Goal: Use online tool/utility: Utilize a website feature to perform a specific function

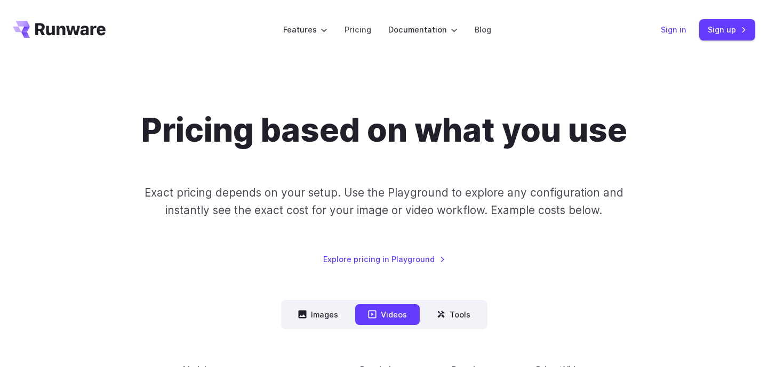
click at [680, 31] on link "Sign in" at bounding box center [673, 29] width 26 height 12
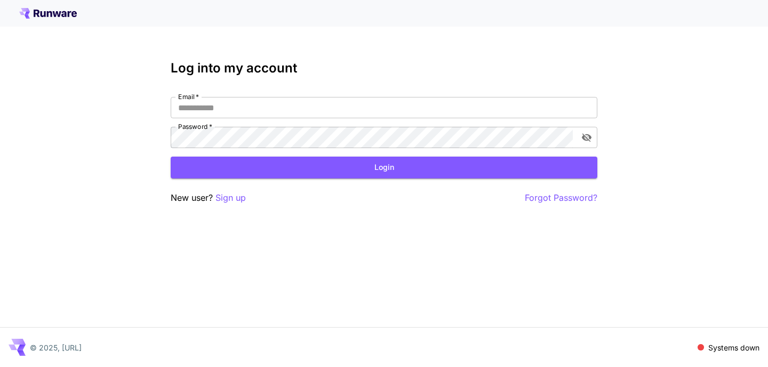
click at [57, 17] on icon at bounding box center [48, 13] width 58 height 11
click at [241, 116] on input "Email   *" at bounding box center [384, 107] width 426 height 21
click at [52, 8] on icon at bounding box center [48, 13] width 58 height 11
click at [51, 11] on icon at bounding box center [48, 13] width 58 height 11
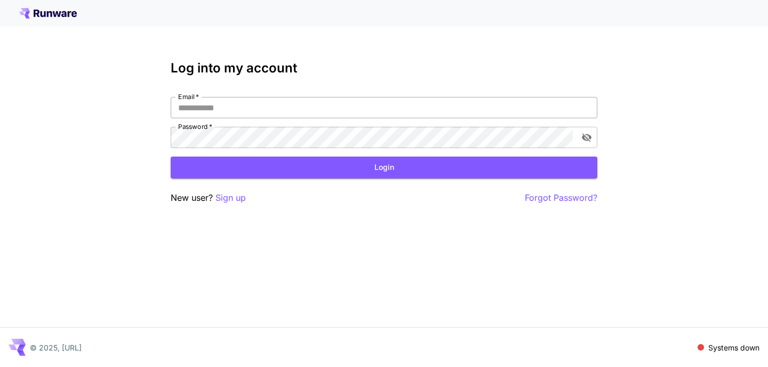
click at [273, 103] on input "Email   *" at bounding box center [384, 107] width 426 height 21
paste input "**********"
type input "**********"
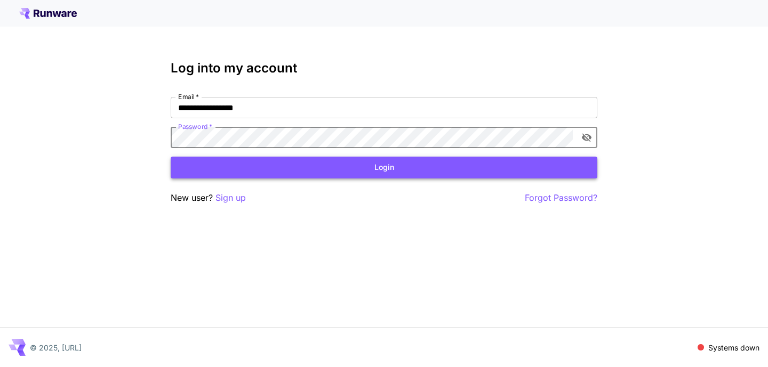
click at [353, 167] on button "Login" at bounding box center [384, 168] width 426 height 22
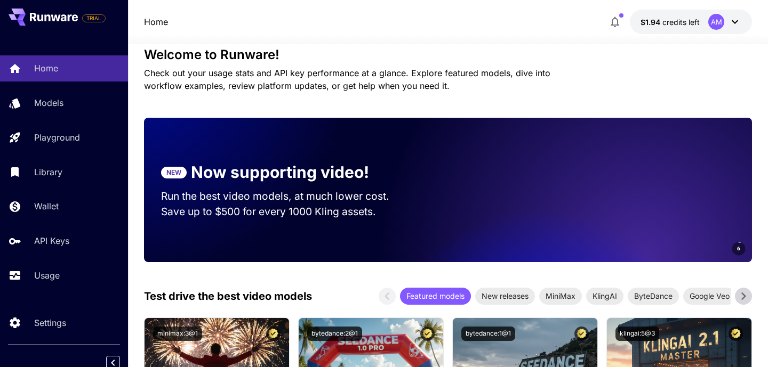
scroll to position [288, 0]
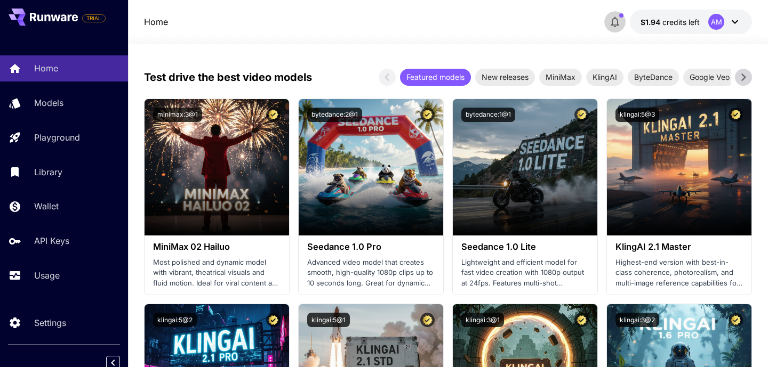
click at [621, 17] on span "button" at bounding box center [621, 15] width 4 height 4
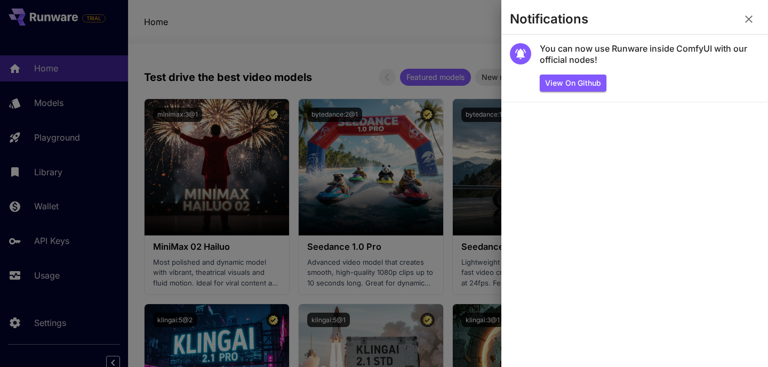
click at [748, 22] on icon "button" at bounding box center [748, 19] width 13 height 13
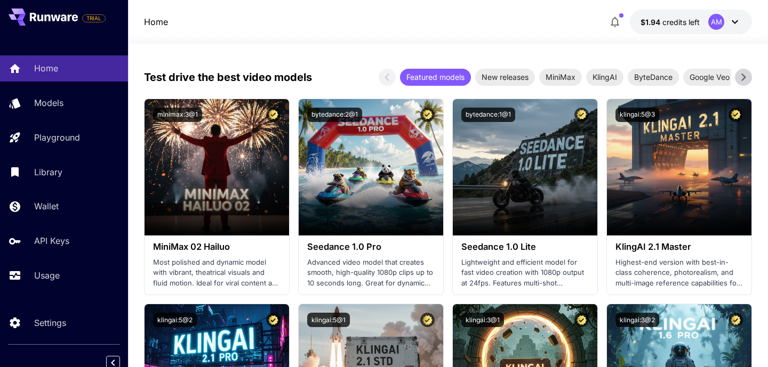
click at [738, 24] on icon at bounding box center [734, 21] width 13 height 13
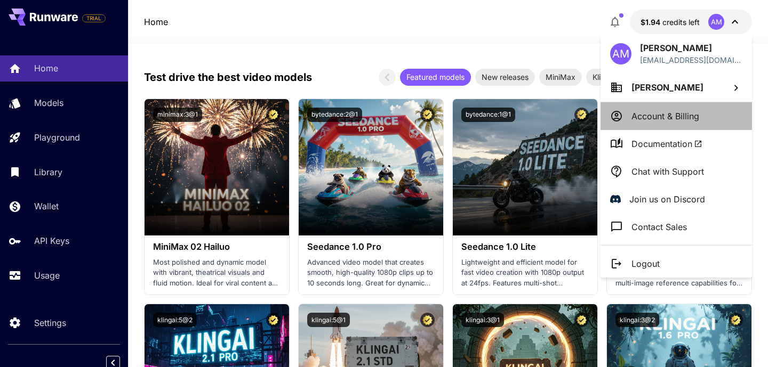
click at [655, 121] on p "Account & Billing" at bounding box center [665, 116] width 68 height 13
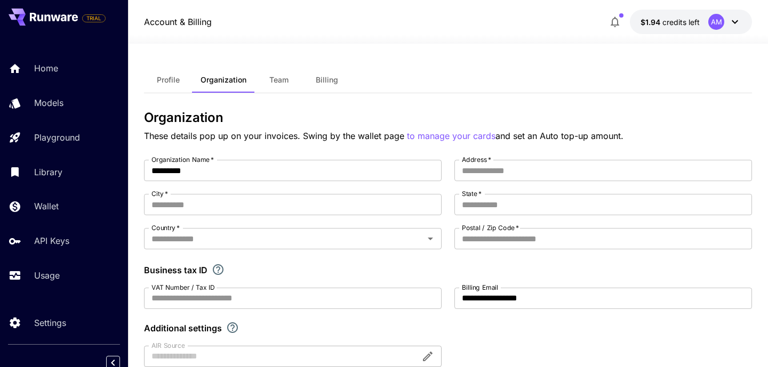
click at [328, 79] on span "Billing" at bounding box center [327, 80] width 22 height 10
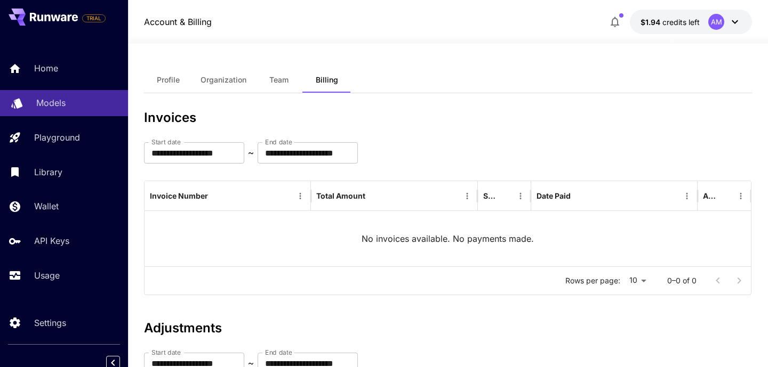
click at [78, 103] on div "Models" at bounding box center [77, 102] width 83 height 13
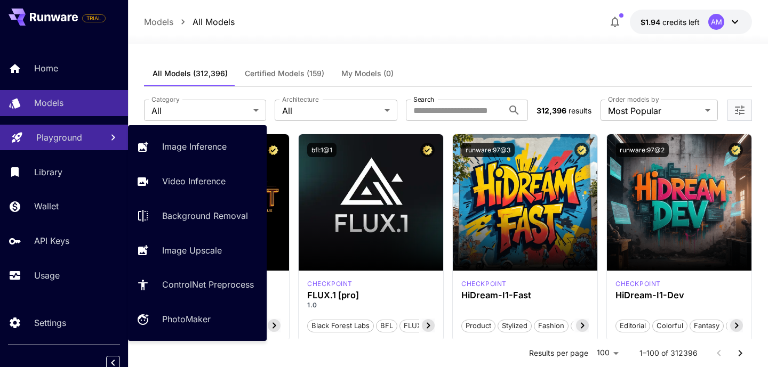
click at [76, 138] on p "Playground" at bounding box center [59, 137] width 46 height 13
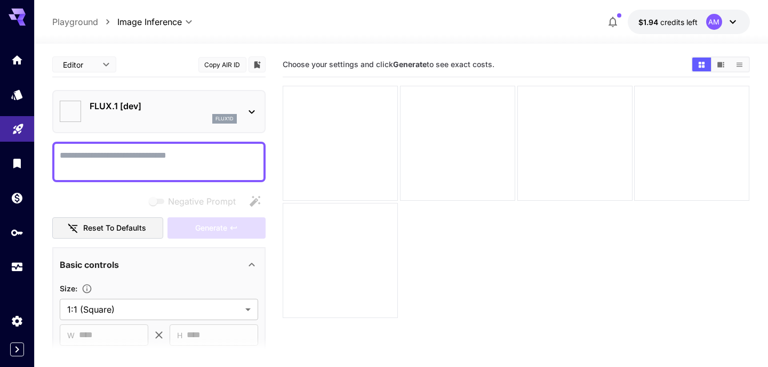
type input "**********"
click at [249, 111] on icon at bounding box center [251, 112] width 13 height 13
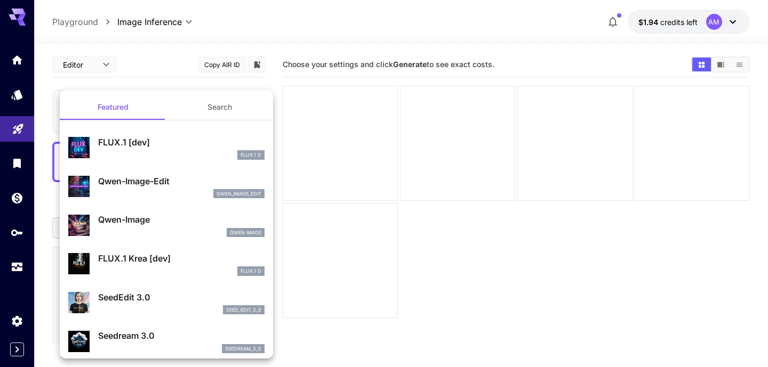
click at [135, 227] on div "Qwen-Image Qwen Image" at bounding box center [181, 225] width 166 height 24
type input "**"
type input "***"
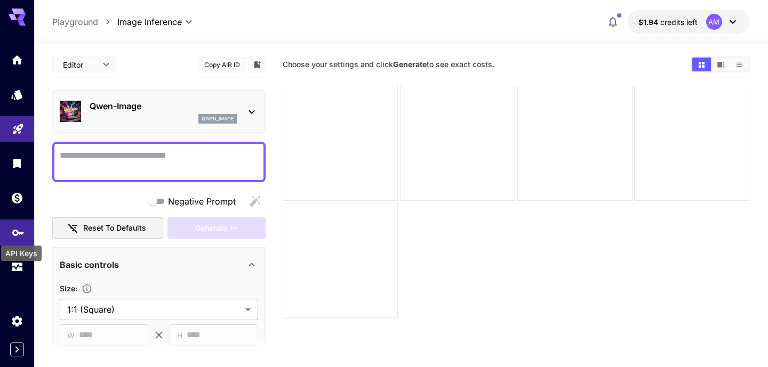
click at [15, 236] on icon "API Keys" at bounding box center [18, 229] width 13 height 13
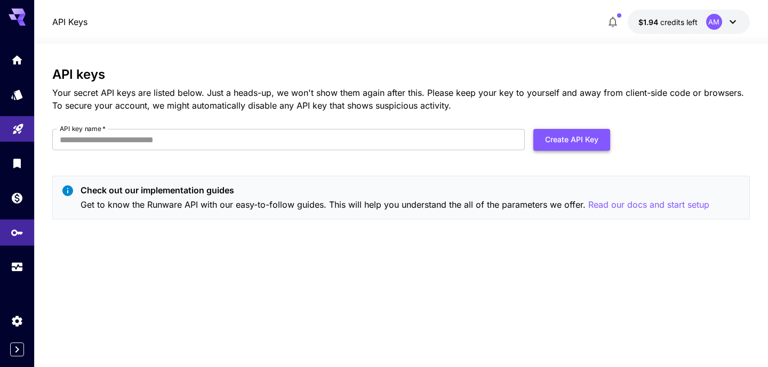
click at [553, 139] on button "Create API Key" at bounding box center [571, 140] width 77 height 22
type input "**********"
click at [573, 145] on button "Create API Key" at bounding box center [571, 140] width 77 height 22
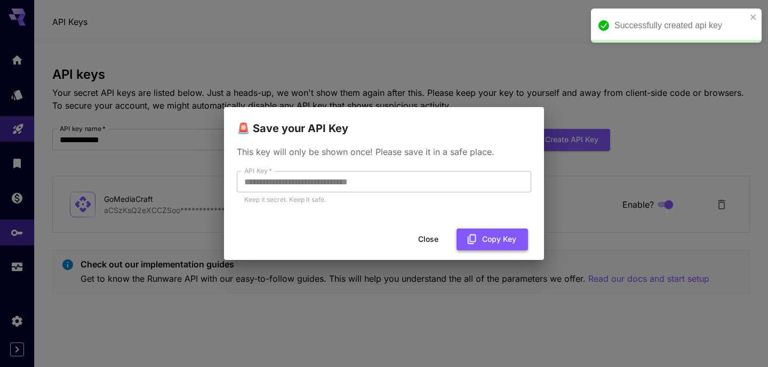
click at [485, 246] on button "Copy Key" at bounding box center [491, 240] width 71 height 22
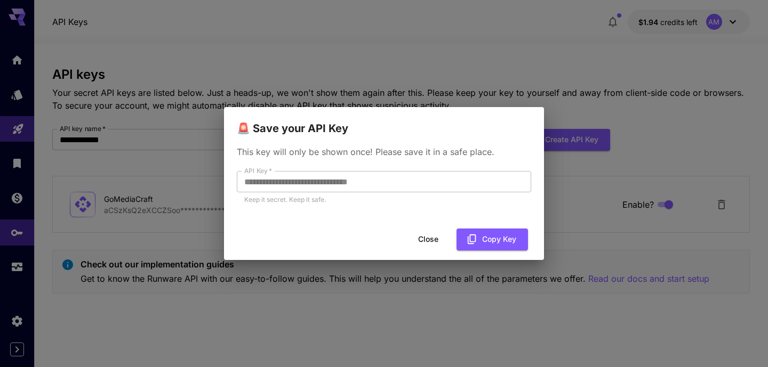
click at [437, 244] on button "Close" at bounding box center [428, 240] width 48 height 22
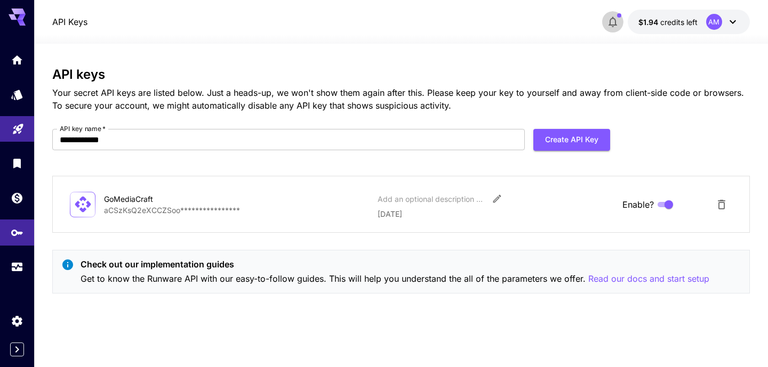
click at [620, 23] on button "button" at bounding box center [612, 21] width 21 height 21
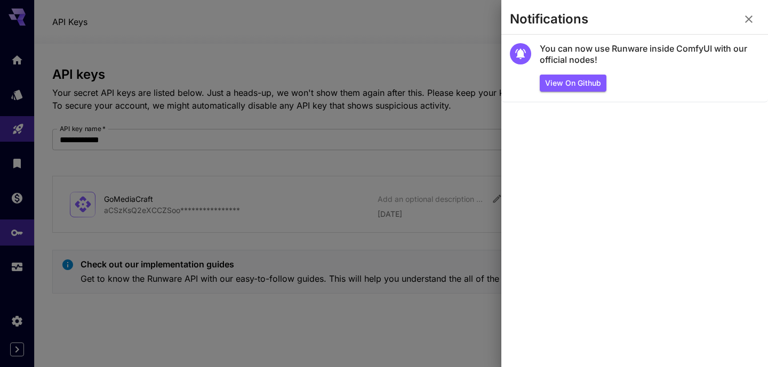
click at [738, 18] on button "button" at bounding box center [748, 19] width 21 height 21
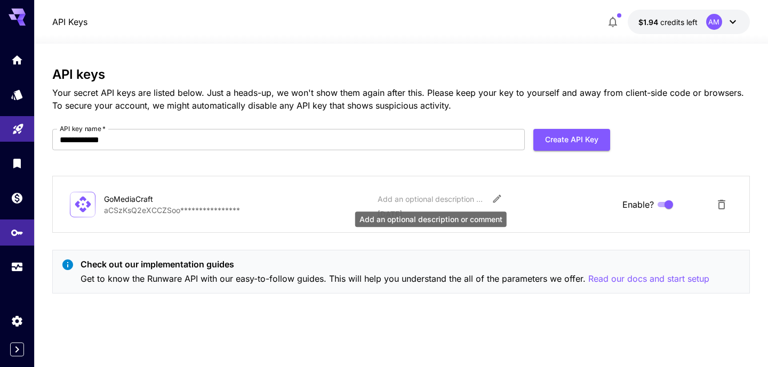
click at [438, 199] on div "Add an optional description or comment" at bounding box center [430, 198] width 107 height 11
click at [372, 309] on div "**********" at bounding box center [400, 205] width 697 height 277
click at [496, 200] on icon "Edit" at bounding box center [497, 199] width 8 height 8
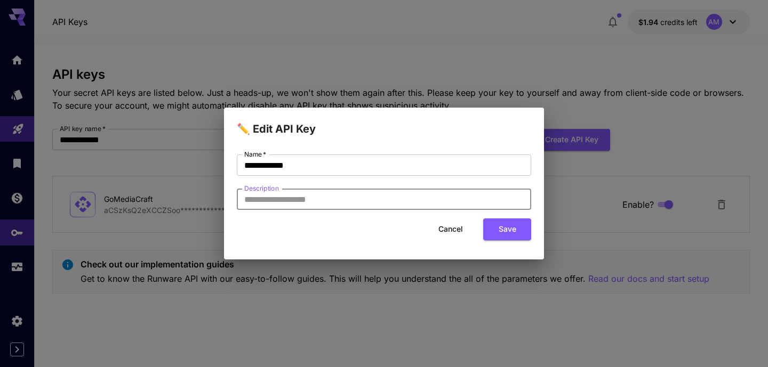
click at [324, 201] on input "Description" at bounding box center [384, 199] width 294 height 21
click at [452, 233] on button "Cancel" at bounding box center [450, 230] width 48 height 22
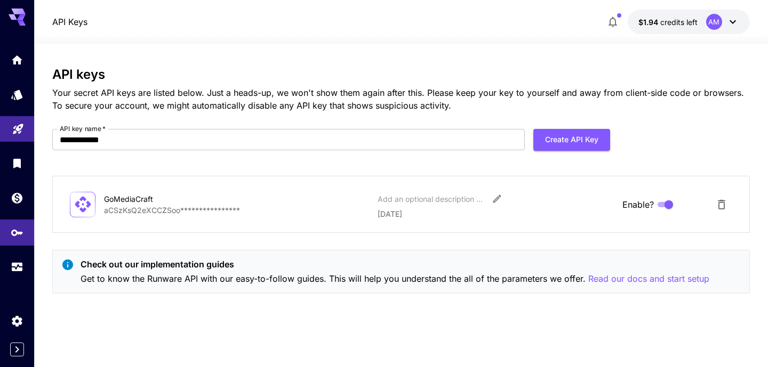
click at [609, 316] on div "**********" at bounding box center [400, 205] width 697 height 277
click at [609, 277] on p "Read our docs and start setup" at bounding box center [648, 278] width 121 height 13
click at [23, 96] on icon "Models" at bounding box center [18, 91] width 13 height 13
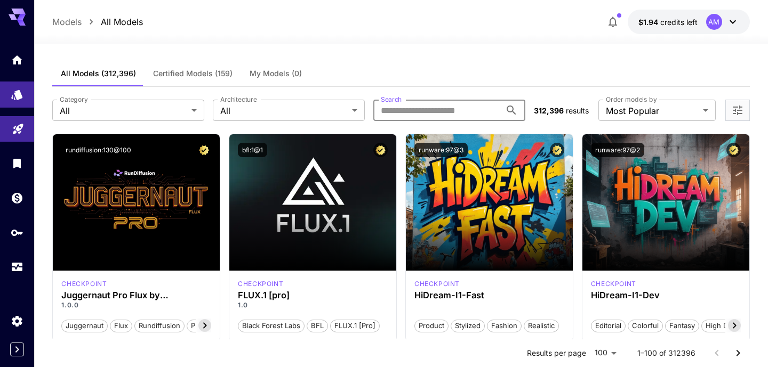
click at [417, 110] on input "Search" at bounding box center [436, 110] width 127 height 21
type input "****"
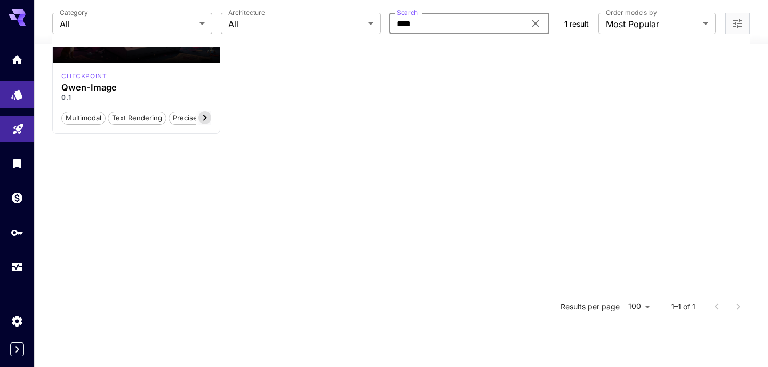
scroll to position [35, 0]
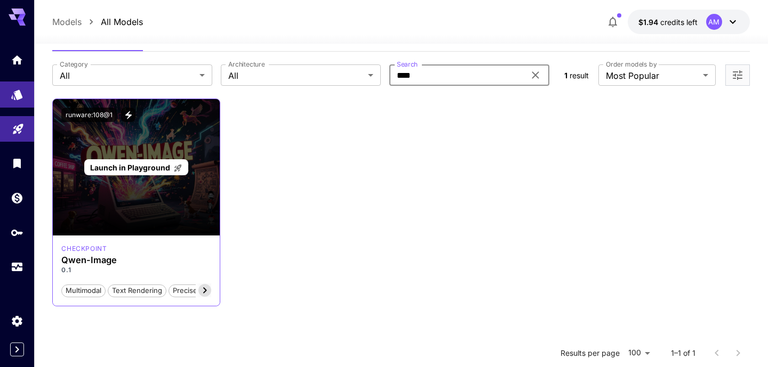
click at [132, 165] on span "Launch in Playground" at bounding box center [130, 167] width 80 height 9
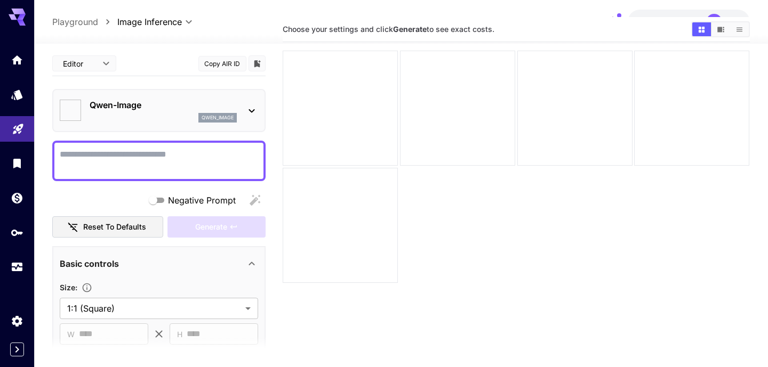
type input "**********"
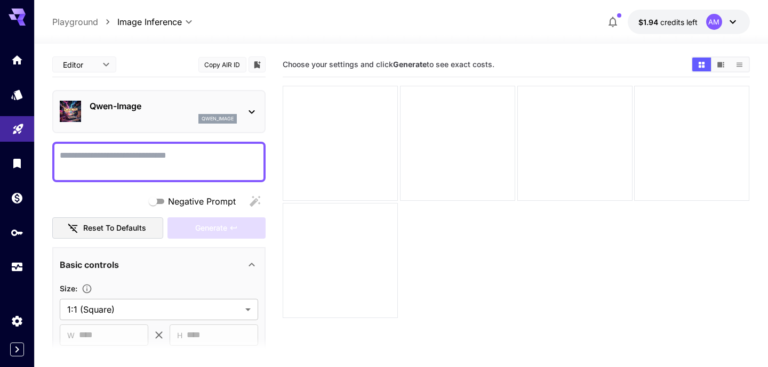
click at [141, 107] on p "Qwen-Image" at bounding box center [163, 106] width 147 height 13
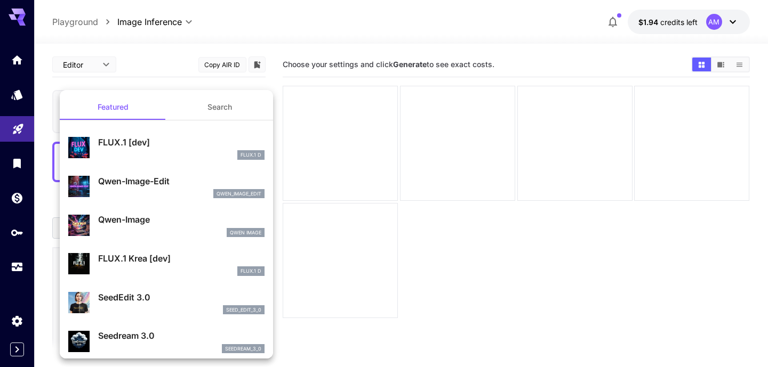
click at [209, 26] on div at bounding box center [384, 183] width 768 height 367
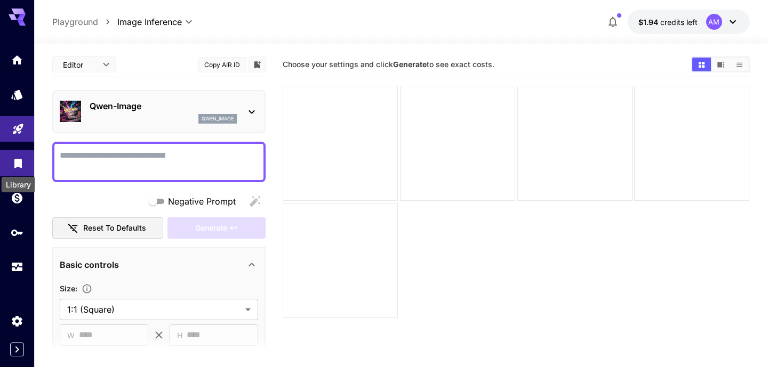
click at [20, 169] on link at bounding box center [17, 163] width 34 height 26
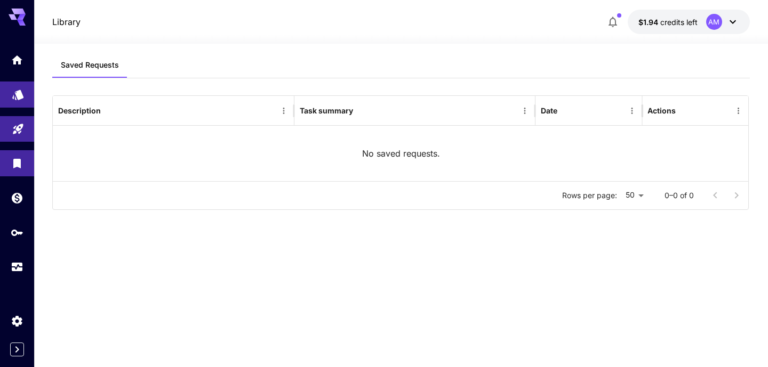
click at [15, 101] on link at bounding box center [17, 95] width 34 height 26
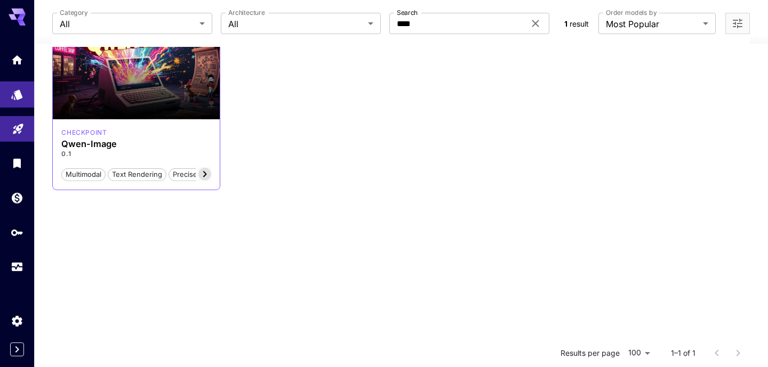
scroll to position [115, 0]
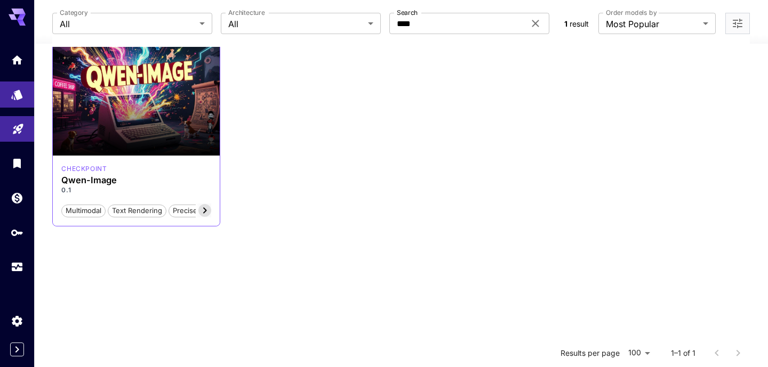
click at [208, 210] on icon at bounding box center [204, 210] width 13 height 13
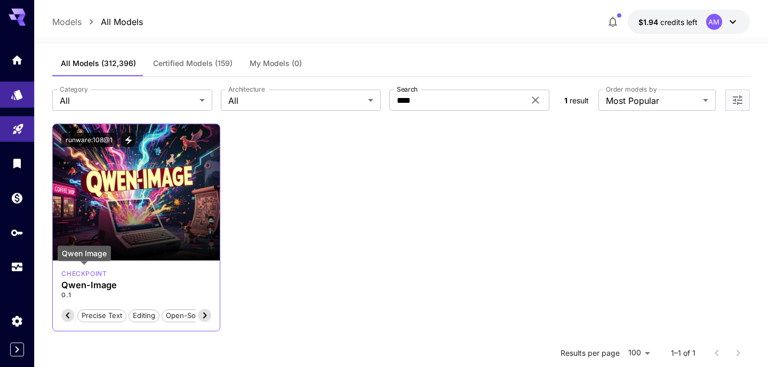
scroll to position [0, 0]
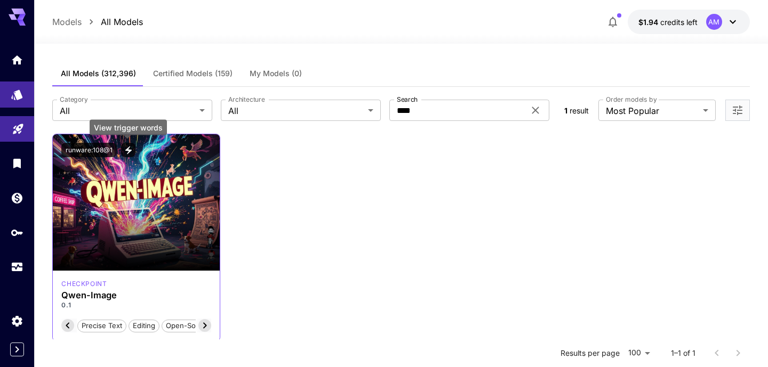
click at [131, 151] on icon "View trigger words" at bounding box center [129, 151] width 10 height 10
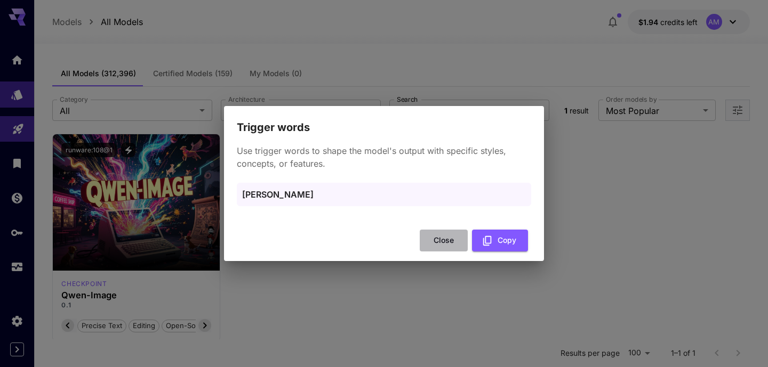
click at [441, 240] on button "Close" at bounding box center [443, 241] width 48 height 22
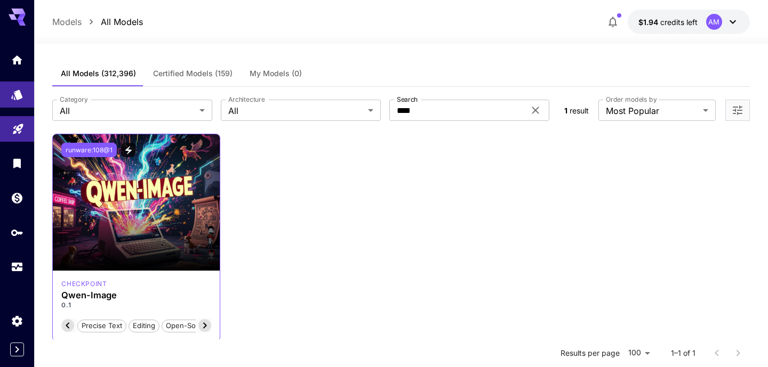
click at [91, 151] on button "runware:108@1" at bounding box center [88, 150] width 55 height 14
click at [84, 148] on button "runware:108@1" at bounding box center [88, 150] width 55 height 14
drag, startPoint x: 419, startPoint y: 207, endPoint x: 397, endPoint y: 209, distance: 22.5
click at [419, 207] on div "Launch in Playground runware:108@1 checkpoint Qwen-Image 0.1 Multimodal Text re…" at bounding box center [400, 238] width 697 height 208
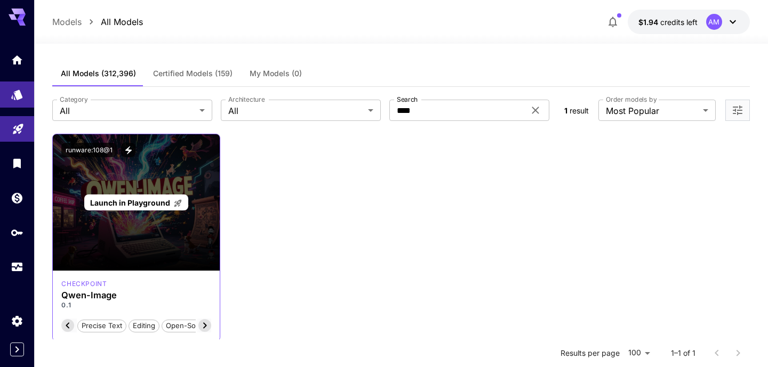
click at [139, 207] on span "Launch in Playground" at bounding box center [130, 202] width 80 height 9
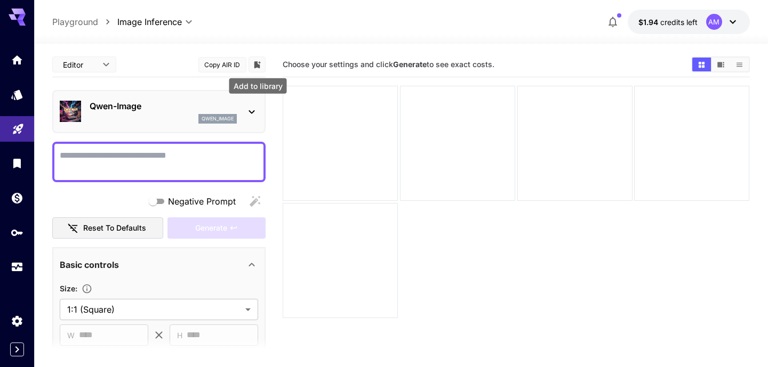
click at [258, 67] on icon "Add to library" at bounding box center [257, 64] width 6 height 7
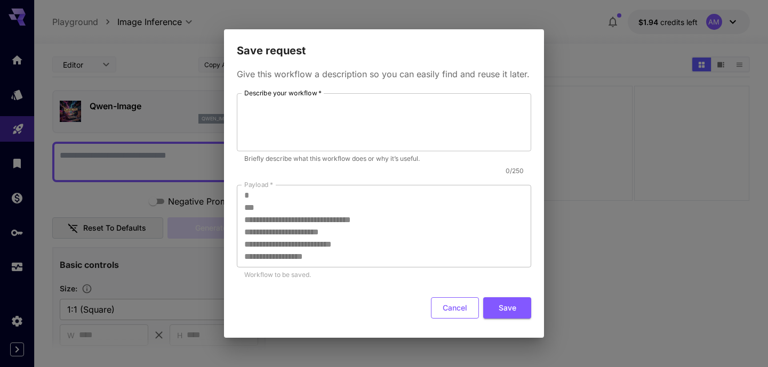
click at [446, 305] on button "Cancel" at bounding box center [455, 308] width 48 height 22
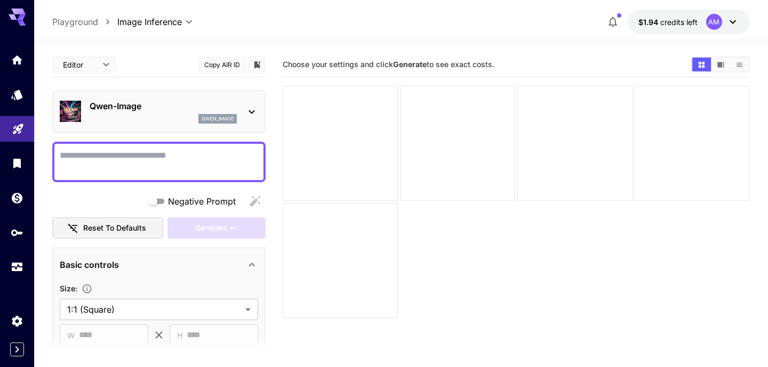
click at [106, 64] on body "**********" at bounding box center [384, 225] width 768 height 451
click at [147, 63] on div at bounding box center [384, 183] width 768 height 367
click at [98, 67] on body "**********" at bounding box center [384, 225] width 768 height 451
click at [148, 57] on div at bounding box center [384, 183] width 768 height 367
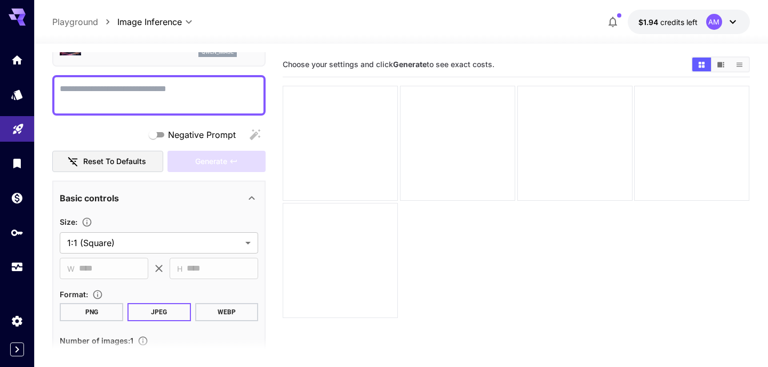
scroll to position [13, 0]
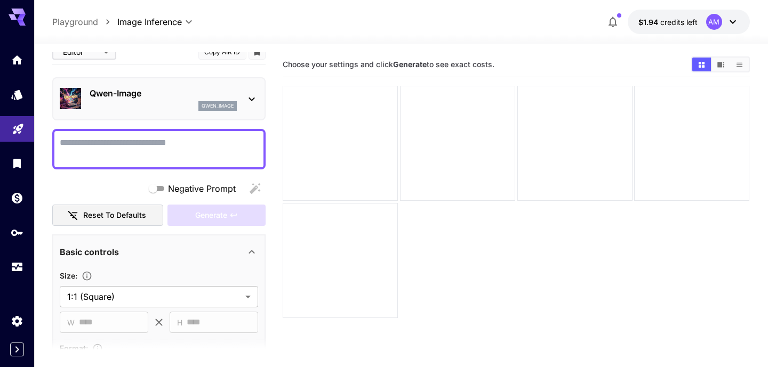
click at [211, 103] on p "qwen_image" at bounding box center [217, 105] width 32 height 7
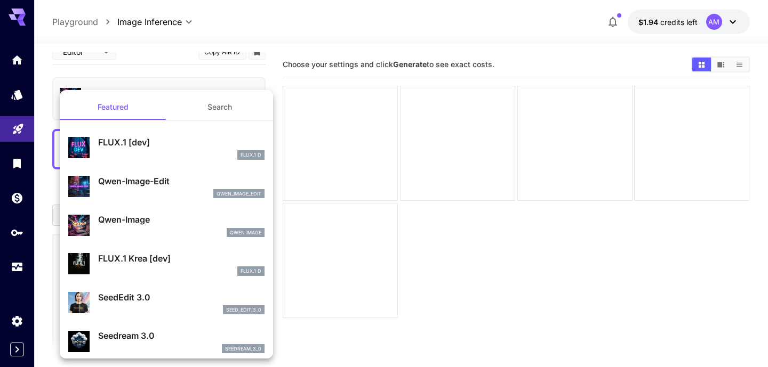
click at [99, 217] on p "Qwen-Image" at bounding box center [181, 219] width 166 height 13
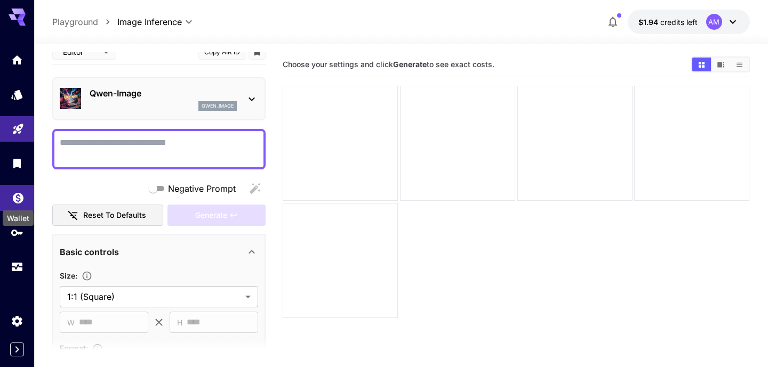
click at [16, 199] on icon "Wallet" at bounding box center [18, 195] width 11 height 11
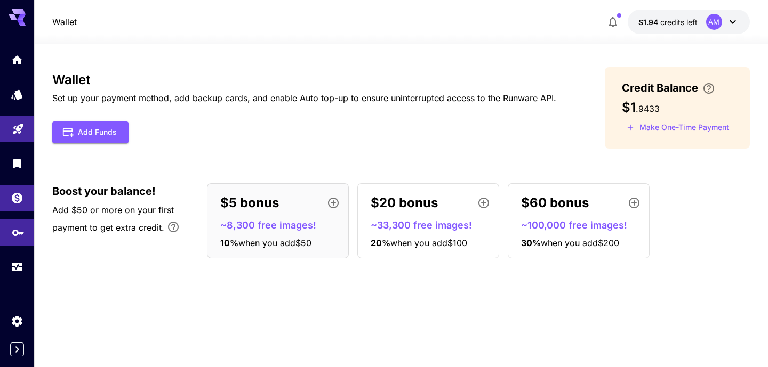
click at [30, 236] on link at bounding box center [17, 233] width 34 height 26
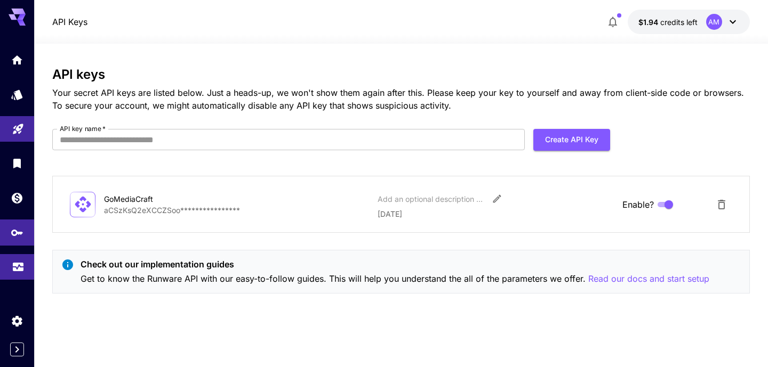
click at [21, 270] on icon "Usage" at bounding box center [18, 263] width 13 height 13
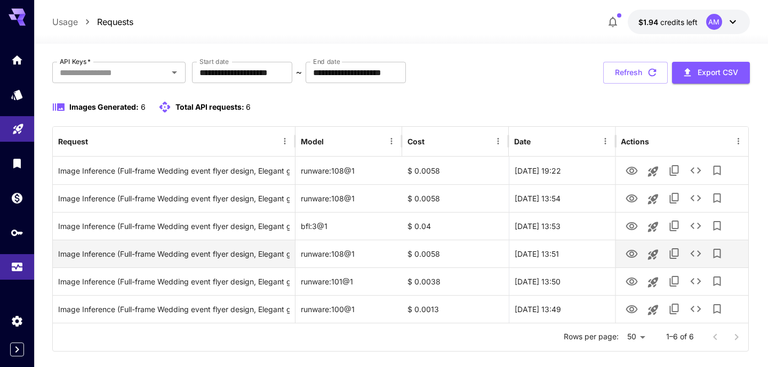
scroll to position [58, 0]
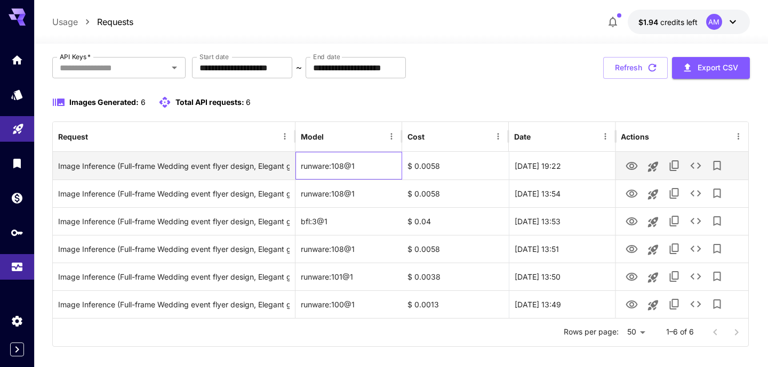
click at [346, 164] on div "runware:108@1" at bounding box center [348, 166] width 107 height 28
click at [636, 166] on icon "View Image" at bounding box center [631, 166] width 13 height 13
click at [675, 165] on icon "Copy TaskUUID" at bounding box center [673, 165] width 13 height 13
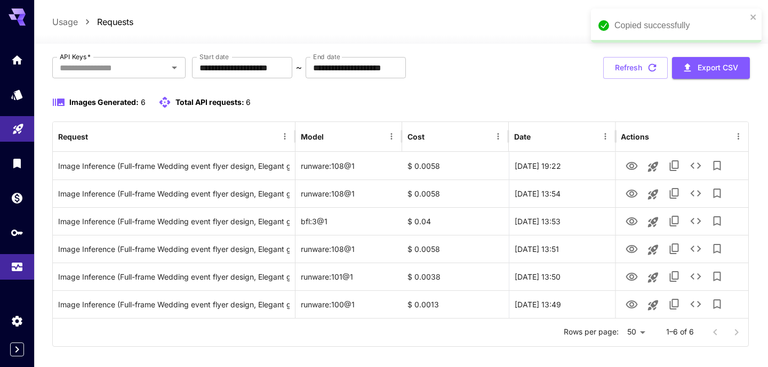
click at [219, 102] on span "Total API requests:" at bounding box center [209, 102] width 69 height 9
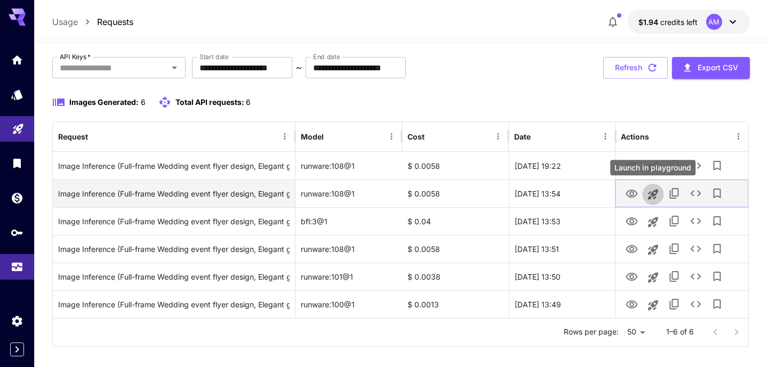
click at [651, 191] on icon "Launch in playground" at bounding box center [652, 194] width 13 height 13
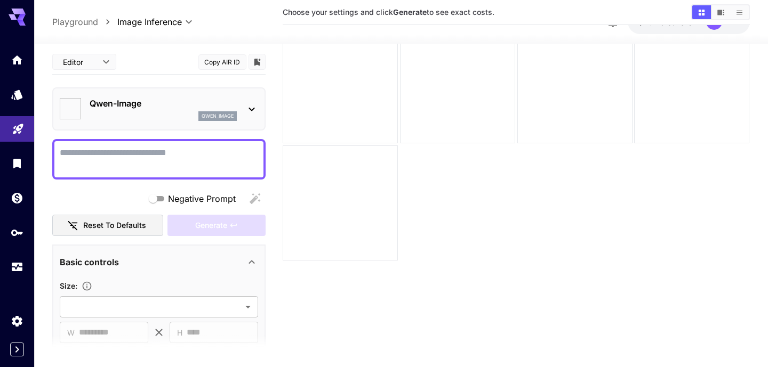
type textarea "**********"
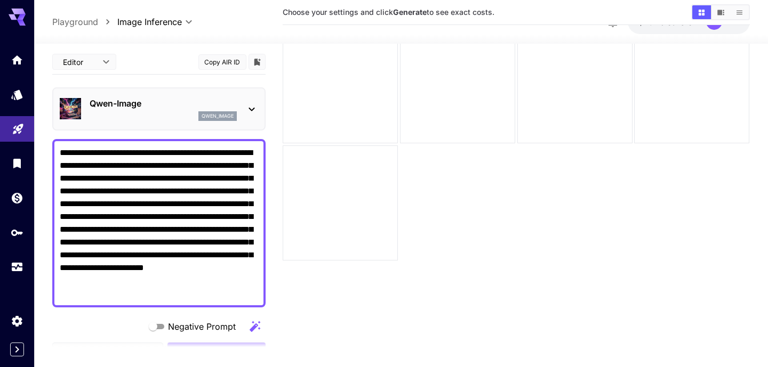
click at [252, 110] on icon at bounding box center [252, 110] width 6 height 4
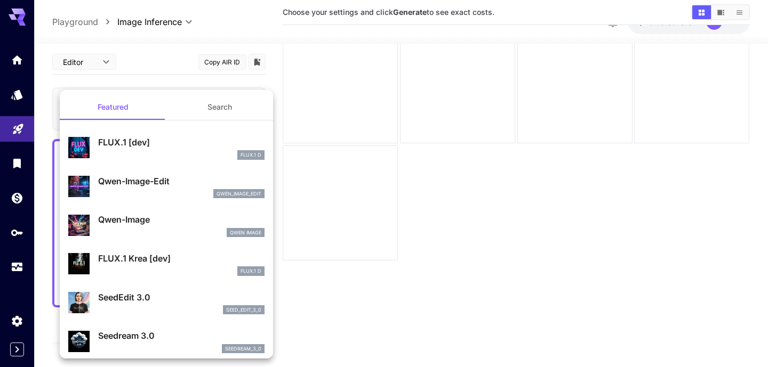
click at [520, 306] on div at bounding box center [384, 183] width 768 height 367
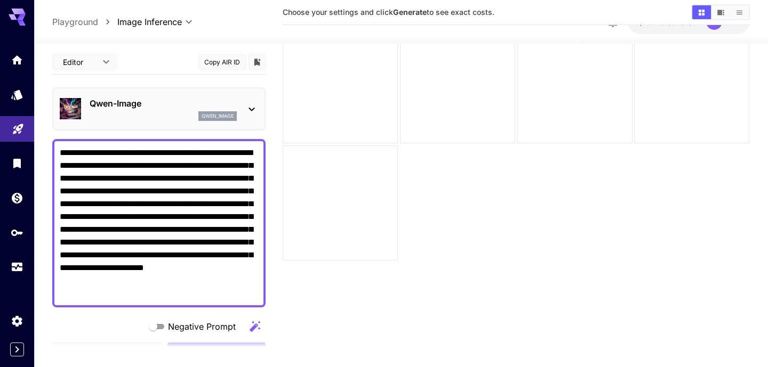
click at [217, 62] on button "Copy AIR ID" at bounding box center [222, 61] width 48 height 15
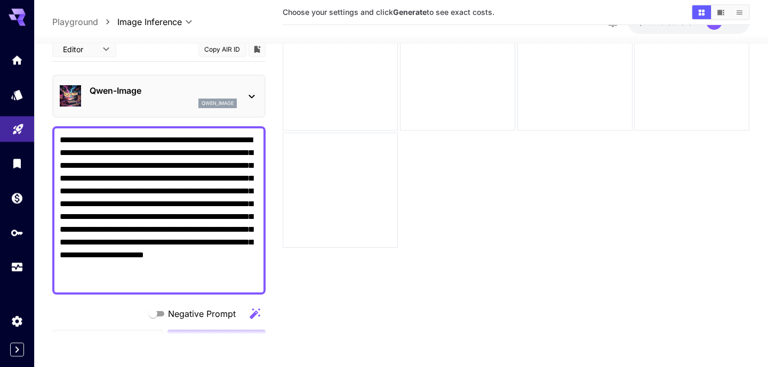
scroll to position [84, 0]
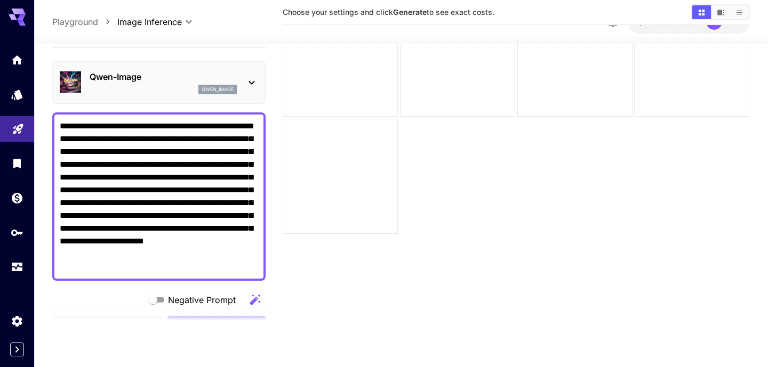
click at [351, 284] on section "Choose your settings and click Generate to see exact costs." at bounding box center [516, 151] width 466 height 367
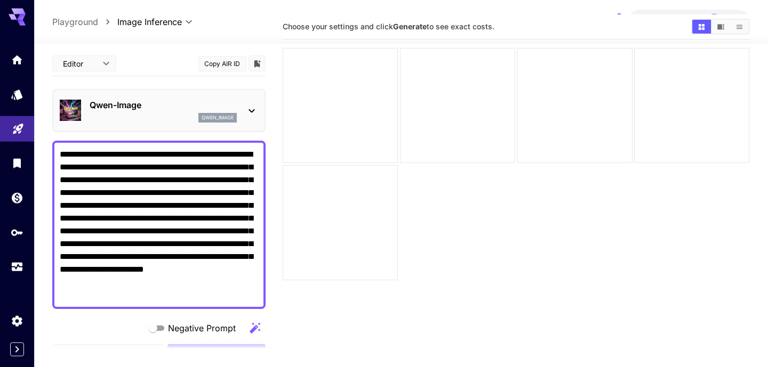
scroll to position [0, 0]
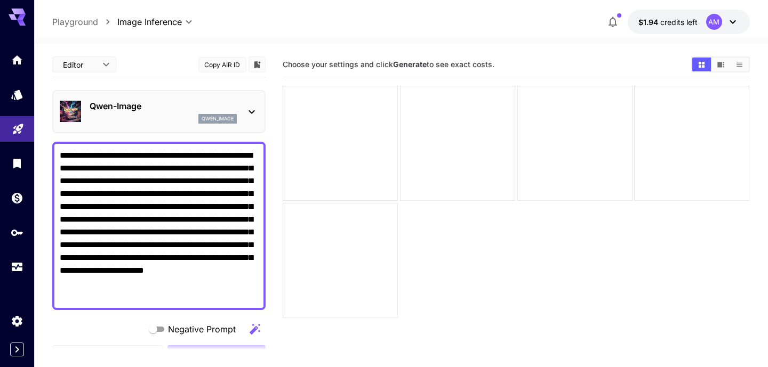
click at [117, 67] on div "Editor **** ​ Copy AIR ID" at bounding box center [158, 64] width 213 height 25
click at [115, 63] on div "Editor **** ​" at bounding box center [84, 65] width 64 height 16
click at [110, 63] on body "**********" at bounding box center [384, 225] width 768 height 451
click at [79, 102] on span "JSON" at bounding box center [84, 105] width 47 height 13
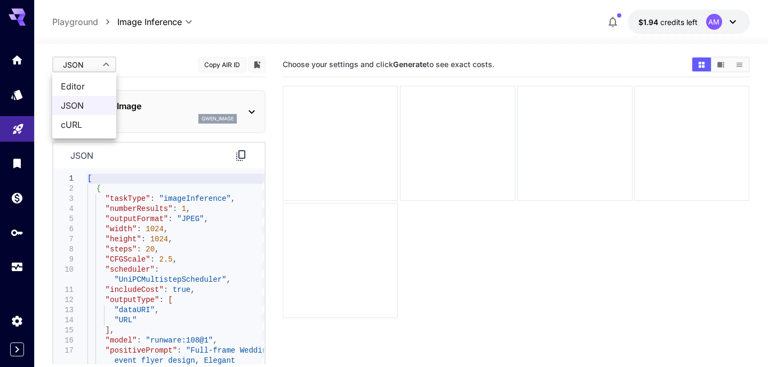
click at [97, 56] on body "**********" at bounding box center [384, 225] width 768 height 451
click at [77, 126] on span "cURL" at bounding box center [84, 124] width 47 height 13
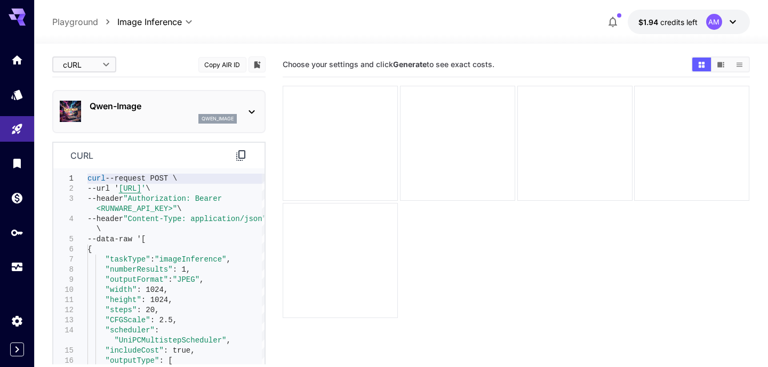
click at [103, 62] on body "**********" at bounding box center [384, 225] width 768 height 451
click at [82, 92] on span "Editor" at bounding box center [84, 86] width 47 height 13
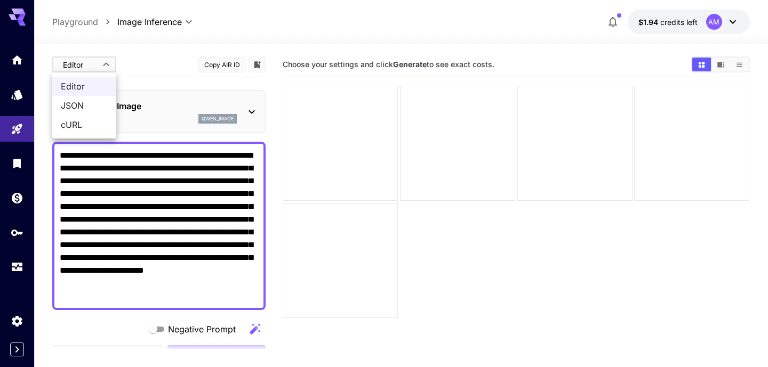
click at [96, 63] on body "**********" at bounding box center [384, 225] width 768 height 451
click at [78, 102] on span "JSON" at bounding box center [84, 105] width 47 height 13
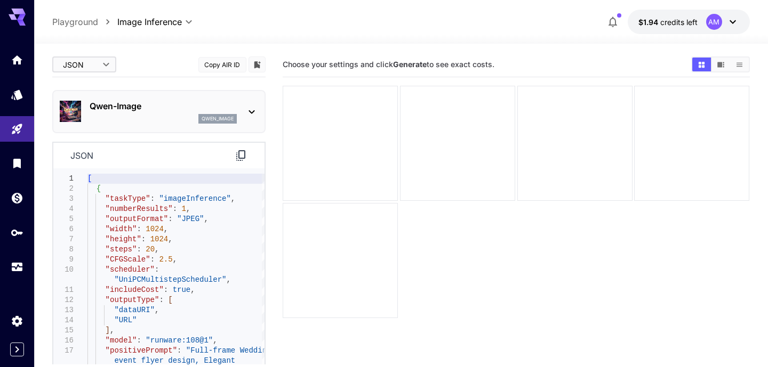
click at [94, 60] on body "**********" at bounding box center [384, 225] width 768 height 451
click at [79, 83] on span "Editor" at bounding box center [84, 86] width 47 height 13
type input "****"
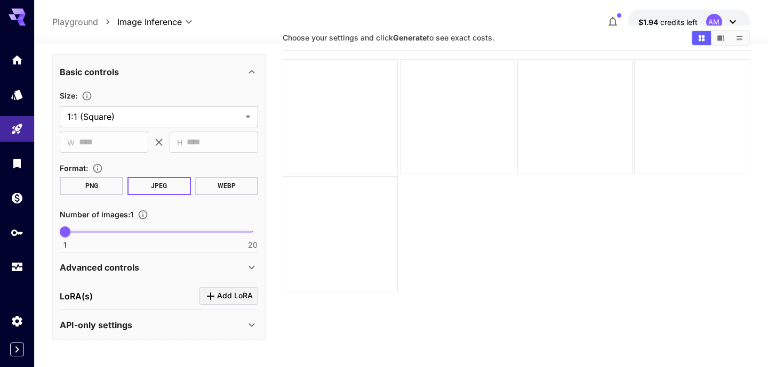
scroll to position [320, 0]
click at [245, 319] on div "API-only settings" at bounding box center [152, 324] width 185 height 13
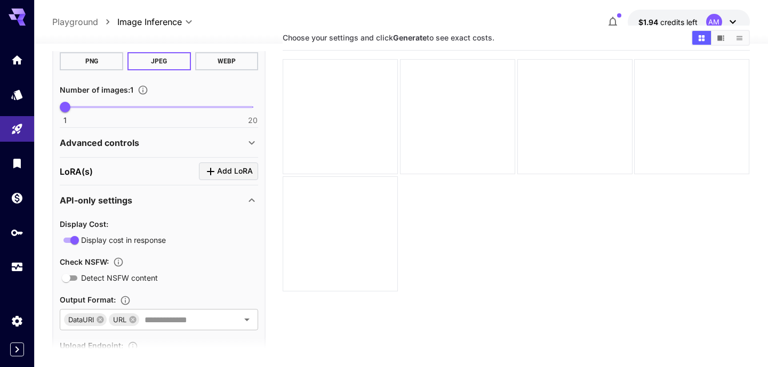
scroll to position [440, 0]
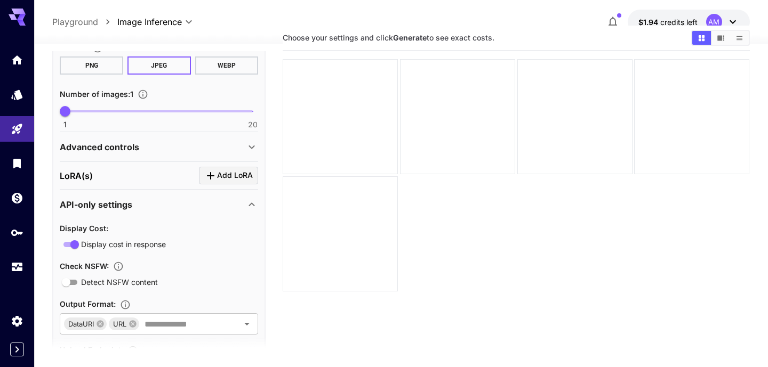
click at [251, 142] on icon at bounding box center [251, 147] width 13 height 13
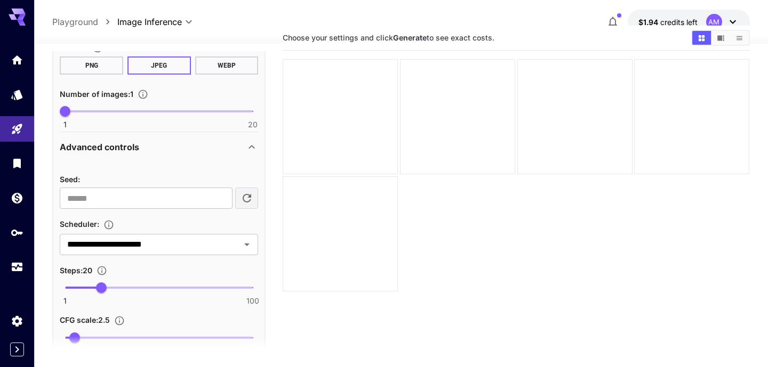
click at [251, 142] on icon at bounding box center [251, 147] width 13 height 13
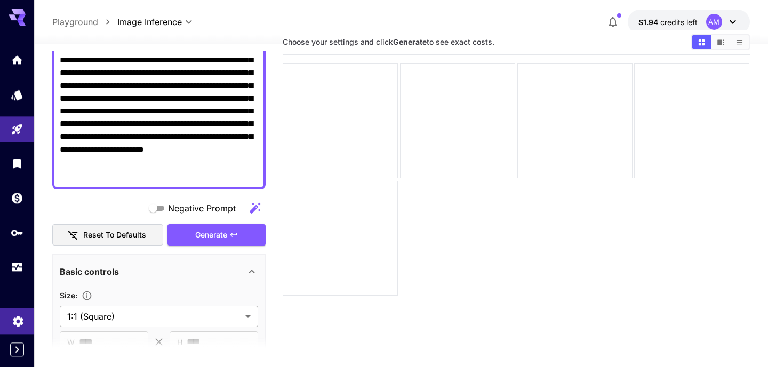
scroll to position [84, 0]
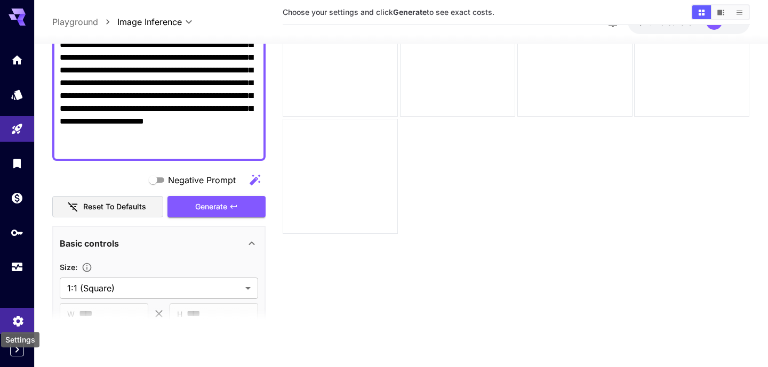
click at [17, 320] on icon "Settings" at bounding box center [18, 318] width 13 height 13
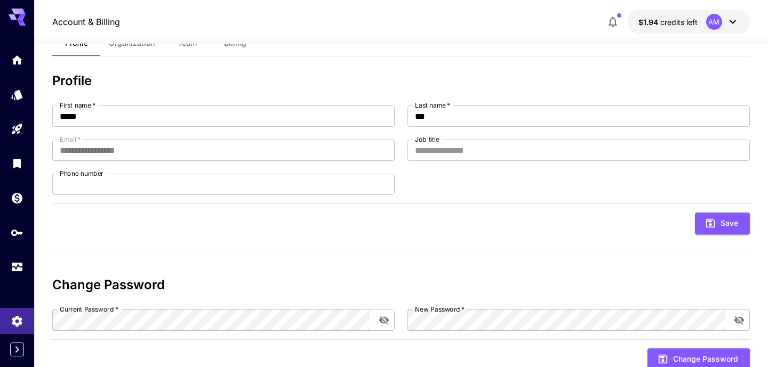
scroll to position [70, 0]
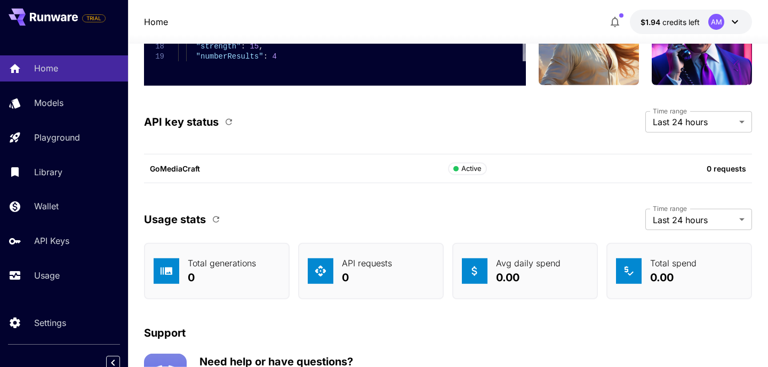
scroll to position [3087, 0]
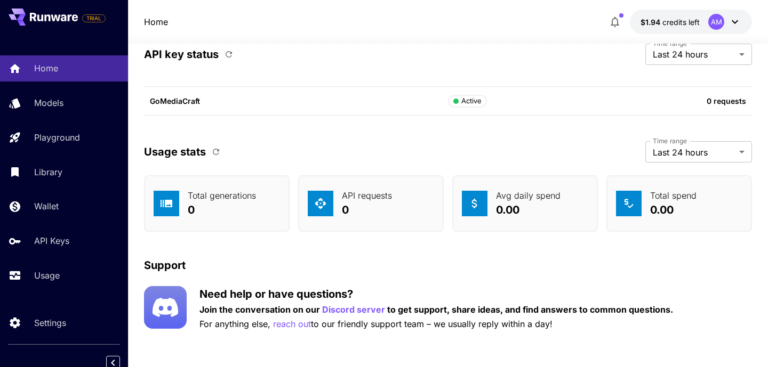
click at [367, 195] on p "API requests" at bounding box center [367, 195] width 50 height 13
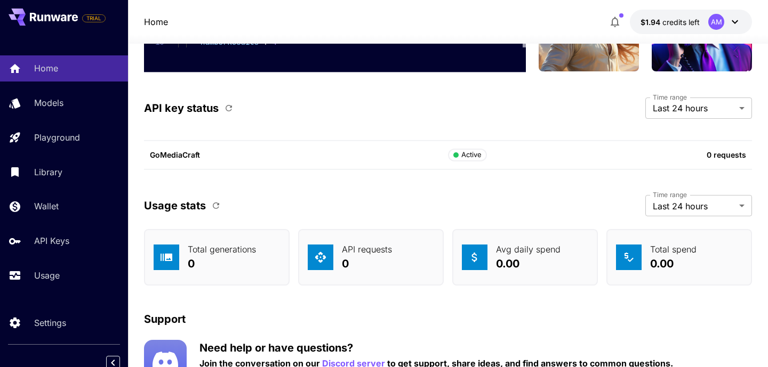
scroll to position [3030, 0]
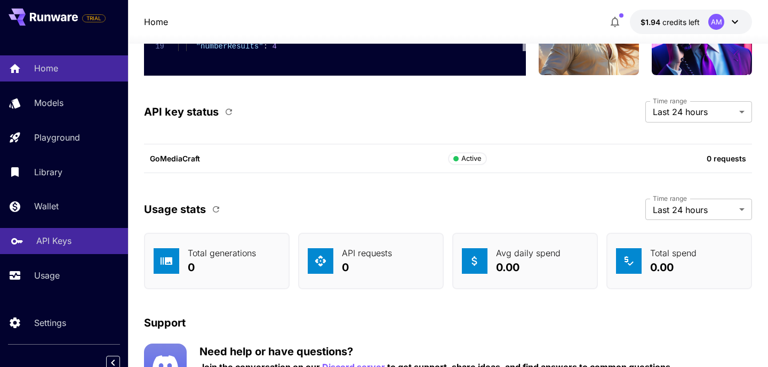
click at [52, 249] on link "API Keys" at bounding box center [64, 241] width 128 height 26
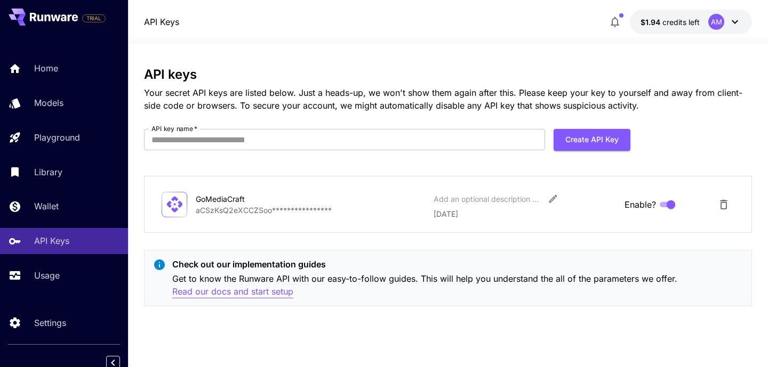
click at [251, 292] on p "Read our docs and start setup" at bounding box center [232, 291] width 121 height 13
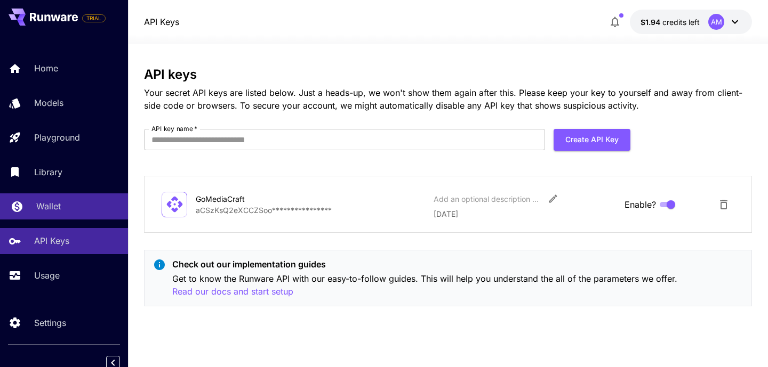
scroll to position [7, 0]
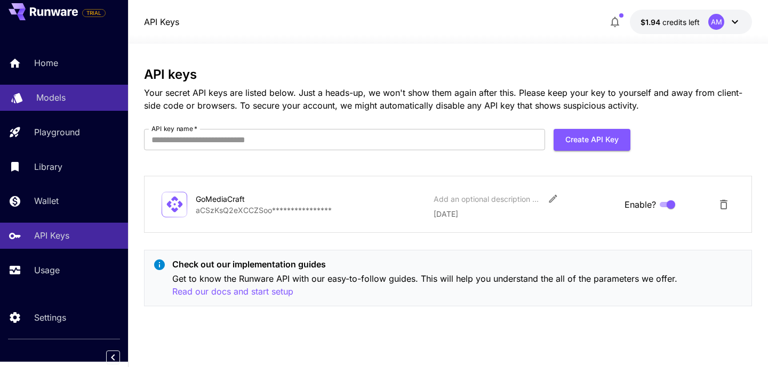
click at [44, 99] on p "Models" at bounding box center [50, 97] width 29 height 13
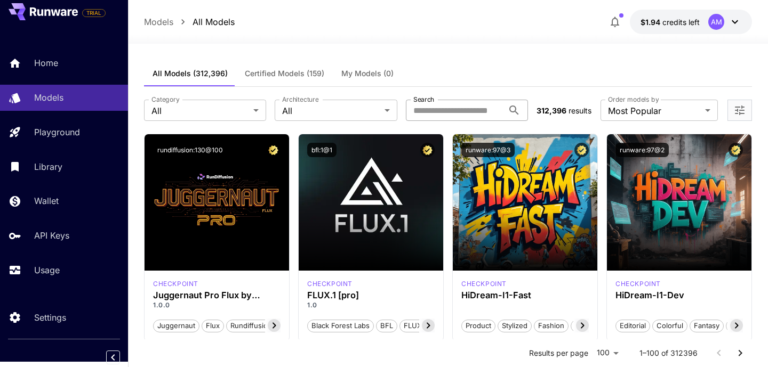
click at [466, 110] on input "Search" at bounding box center [455, 110] width 98 height 21
type input "****"
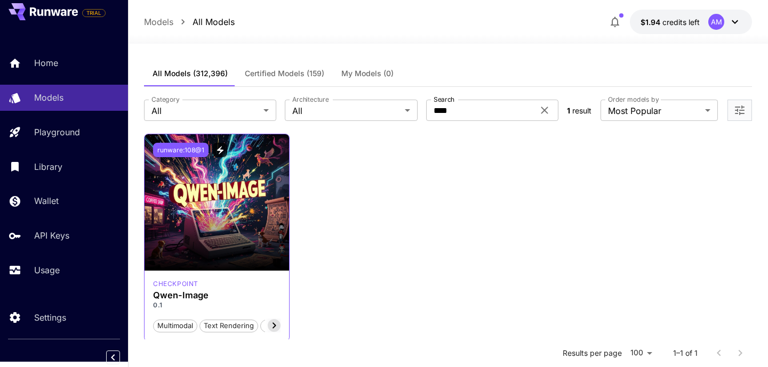
click at [186, 152] on button "runware:108@1" at bounding box center [180, 150] width 55 height 14
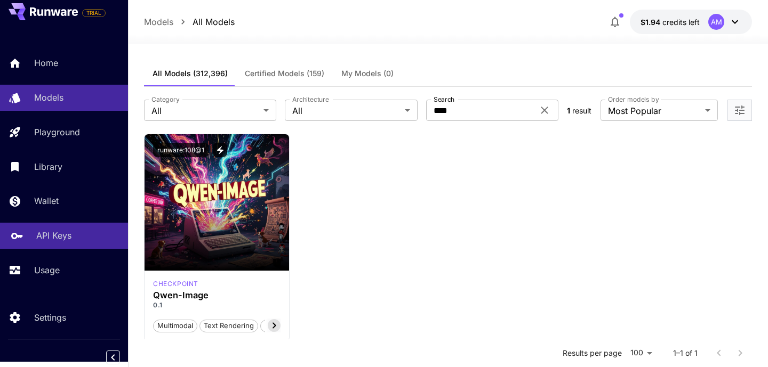
click at [57, 240] on p "API Keys" at bounding box center [53, 235] width 35 height 13
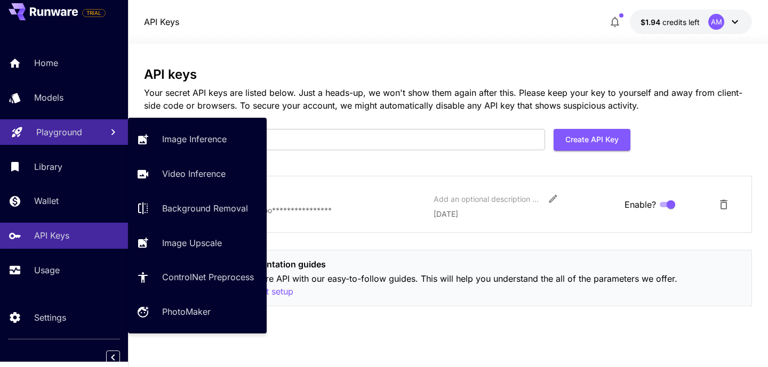
click at [62, 141] on link "Playground" at bounding box center [64, 132] width 128 height 26
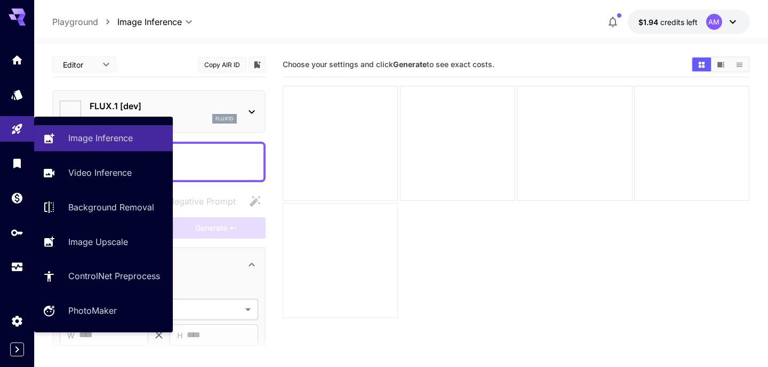
type input "**********"
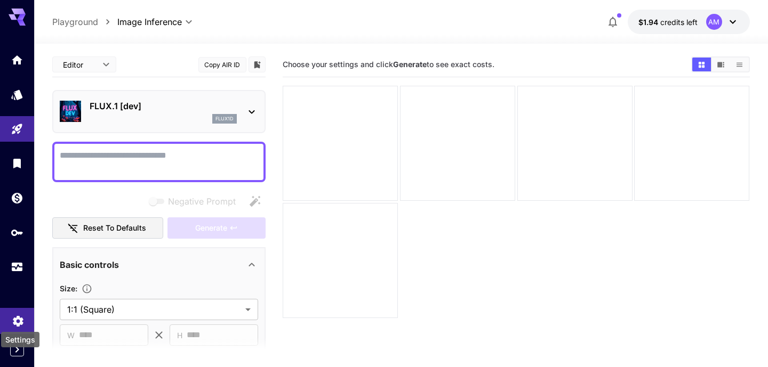
click at [20, 317] on icon "Settings" at bounding box center [18, 318] width 10 height 11
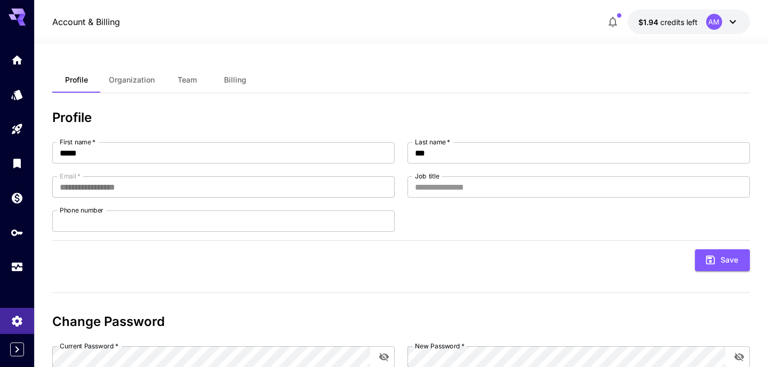
scroll to position [70, 0]
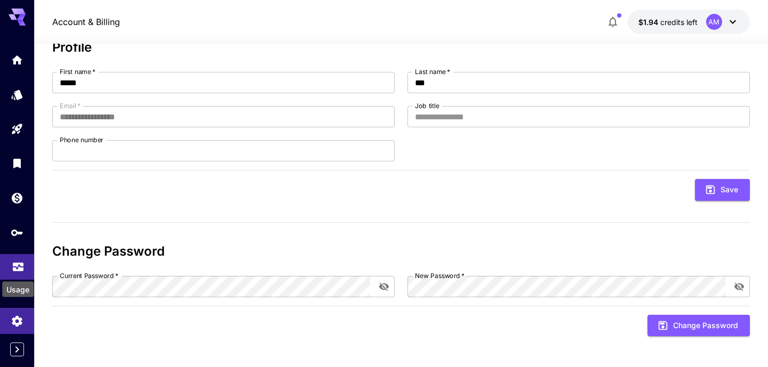
click at [17, 263] on icon "Usage" at bounding box center [18, 264] width 13 height 13
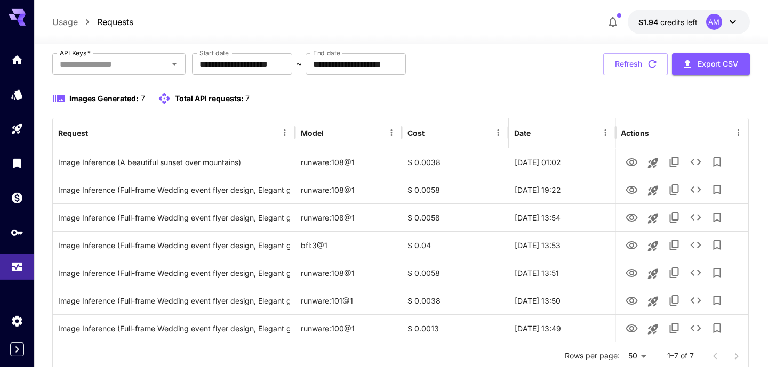
scroll to position [96, 0]
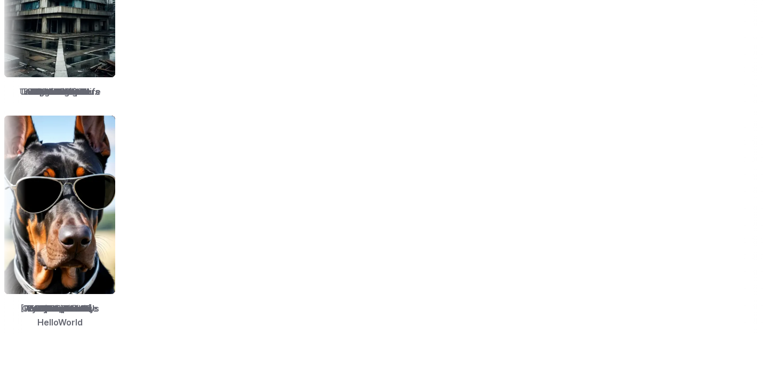
scroll to position [1497, 0]
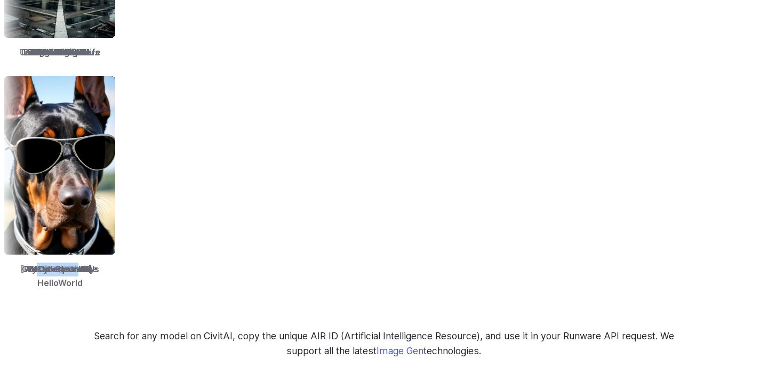
drag, startPoint x: 454, startPoint y: 276, endPoint x: 316, endPoint y: 256, distance: 139.5
click at [349, 262] on div "Absolute Reality RealCartoon3D Opendalle Photopedia Socarealism Robmix LEOSAM's…" at bounding box center [384, 183] width 768 height 223
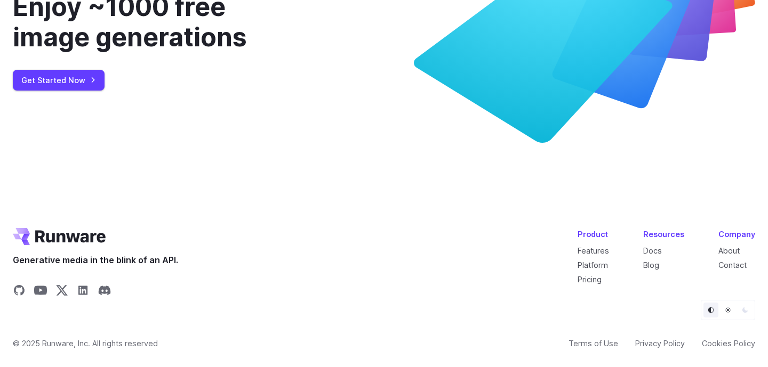
scroll to position [4031, 0]
click at [724, 256] on li "About" at bounding box center [736, 251] width 37 height 12
click at [727, 253] on link "About" at bounding box center [728, 250] width 21 height 9
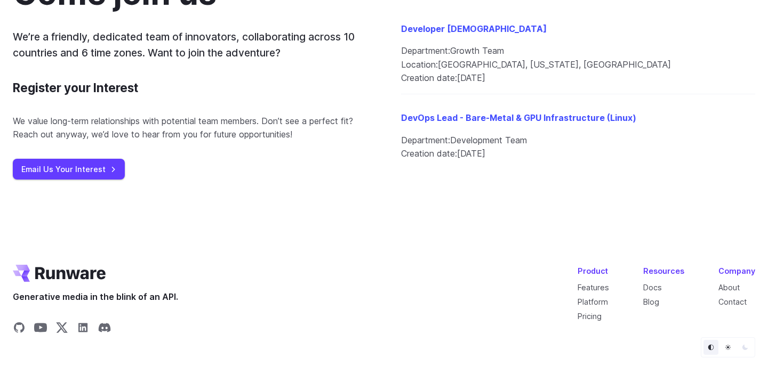
scroll to position [1258, 0]
